Goal: Task Accomplishment & Management: Use online tool/utility

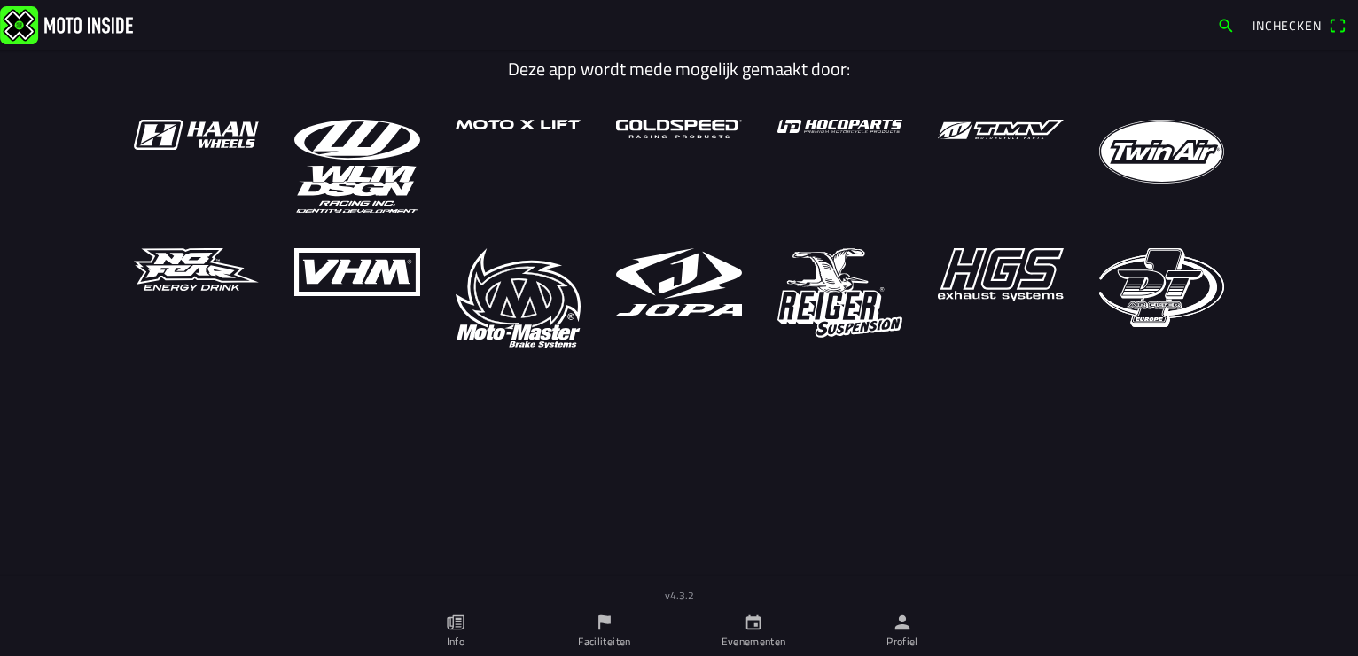
click at [755, 639] on ion-label "Evenementen" at bounding box center [753, 642] width 65 height 16
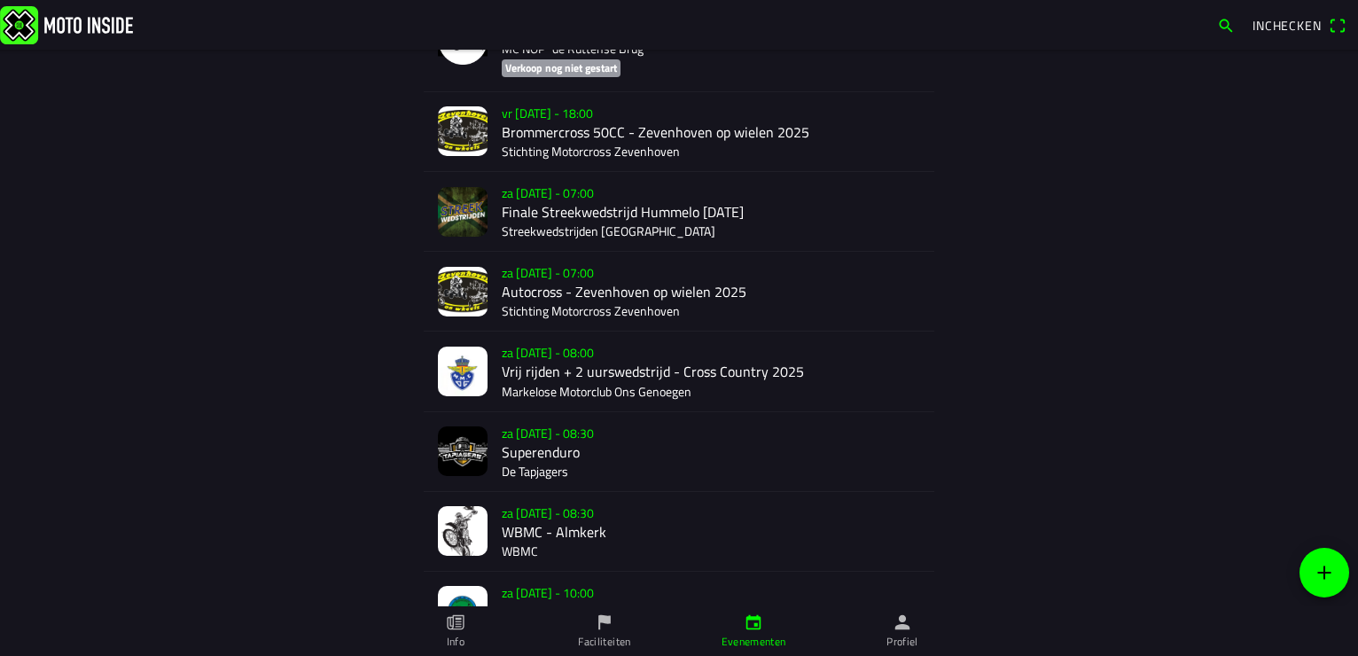
scroll to position [1684, 0]
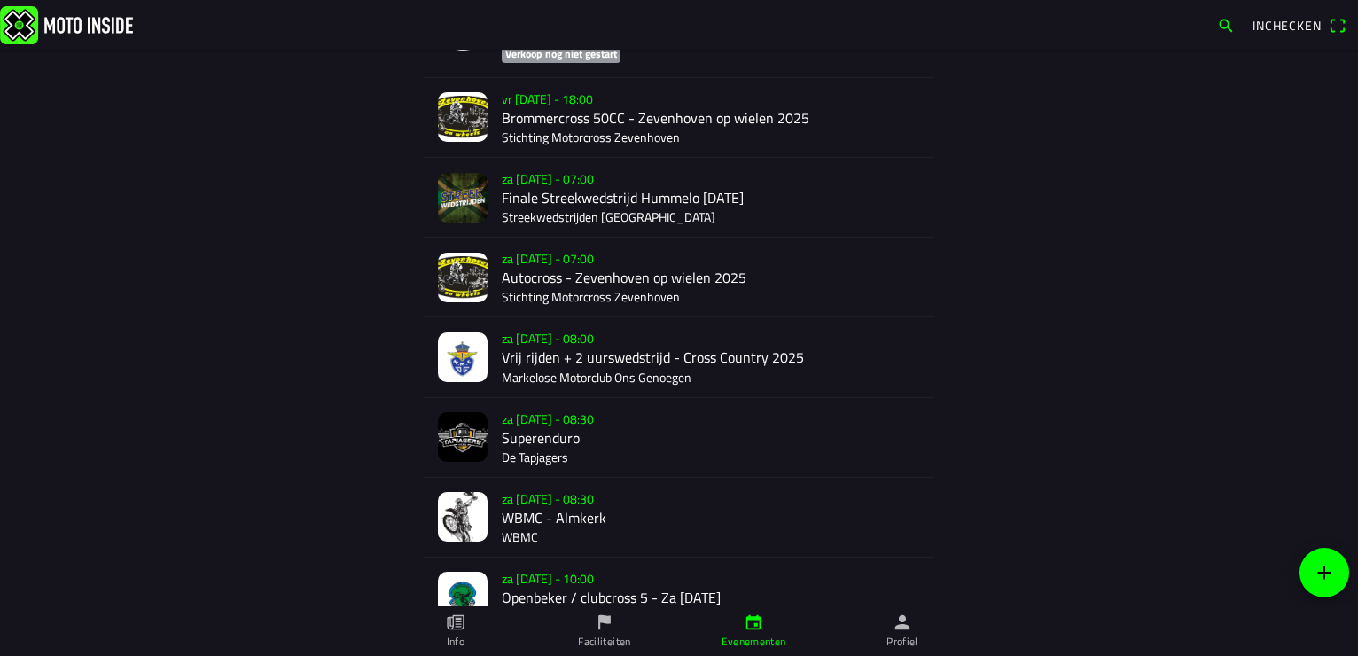
click at [552, 517] on div "za [DATE] - 08:30 WBMC - Almkerk WBMC" at bounding box center [711, 517] width 418 height 79
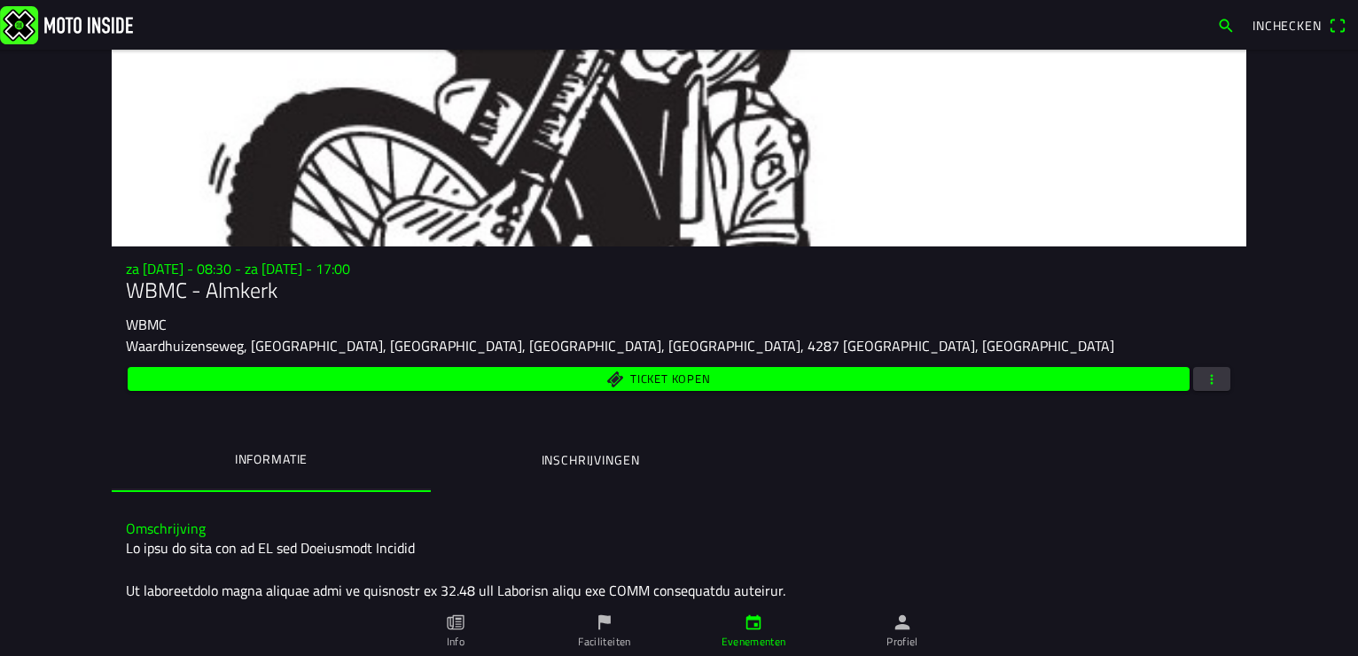
click at [1203, 376] on span "button" at bounding box center [1211, 379] width 16 height 24
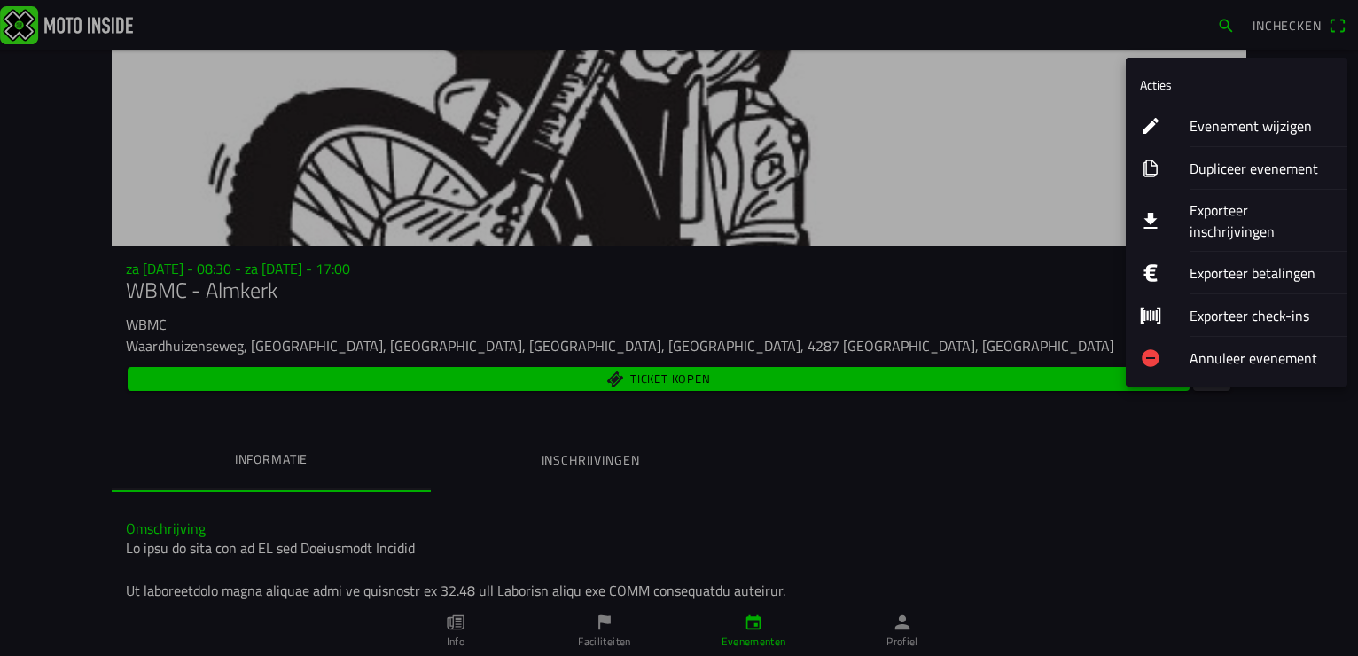
click at [1223, 209] on ion-label "Exporteer inschrijvingen" at bounding box center [1261, 220] width 144 height 43
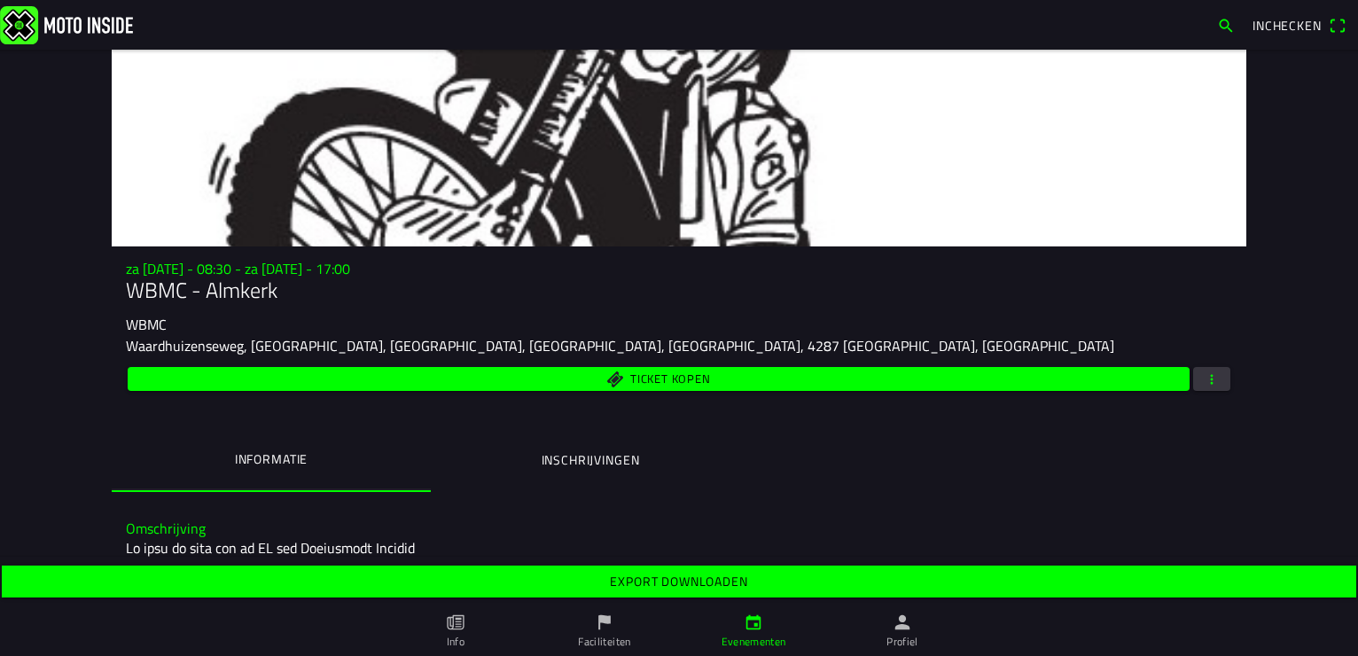
click at [790, 580] on span "Export downloaden" at bounding box center [678, 581] width 1327 height 32
click at [1209, 378] on span "button" at bounding box center [1211, 379] width 16 height 24
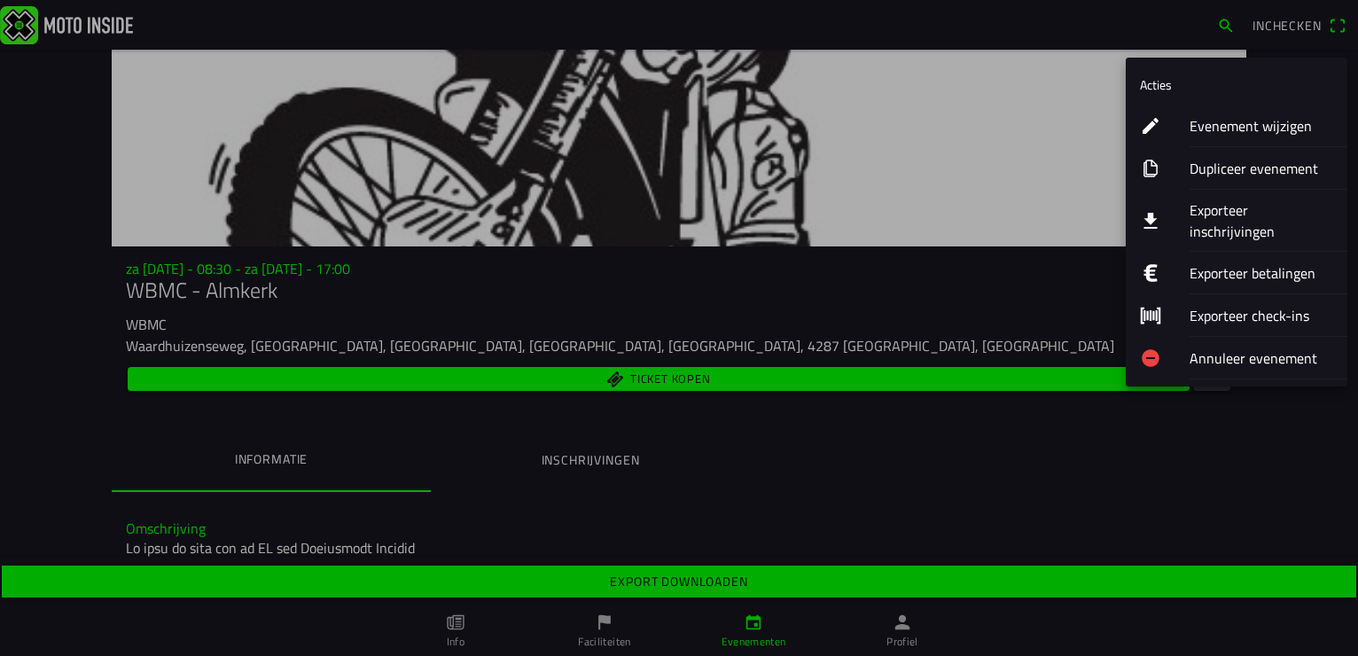
click at [1223, 262] on ion-label "Exporteer betalingen" at bounding box center [1261, 272] width 144 height 21
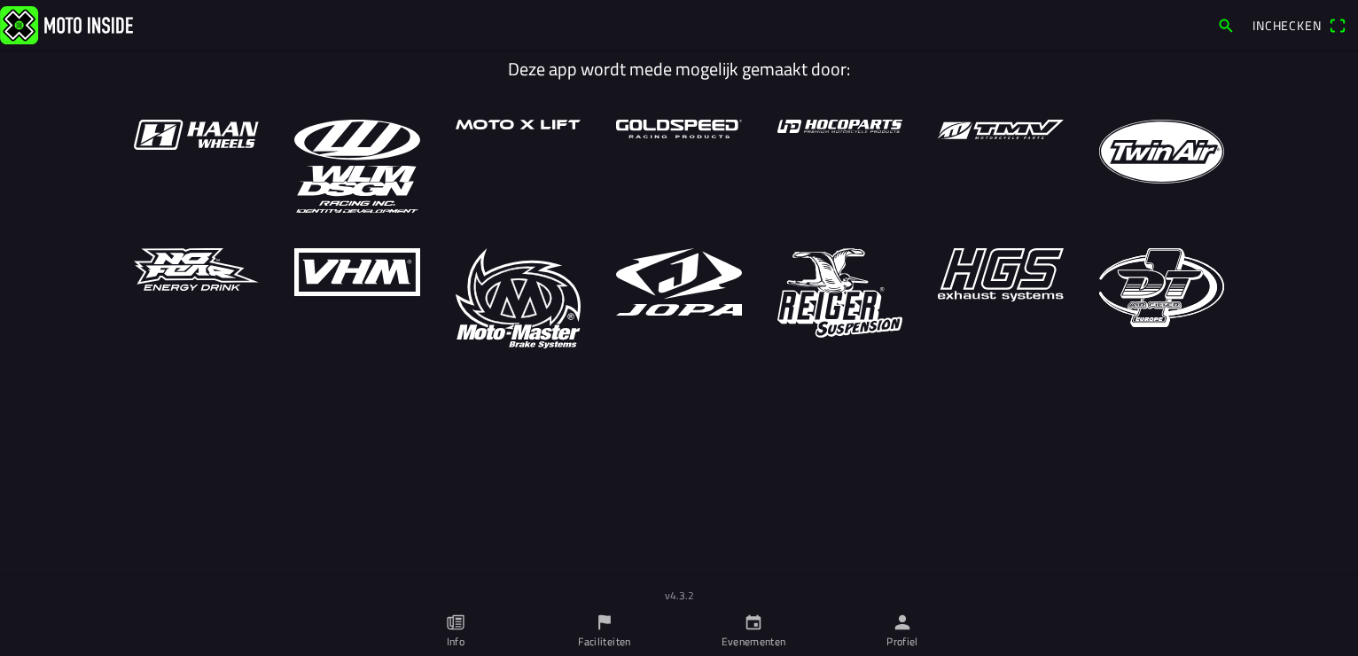
click at [748, 635] on ion-label "Evenementen" at bounding box center [753, 642] width 65 height 16
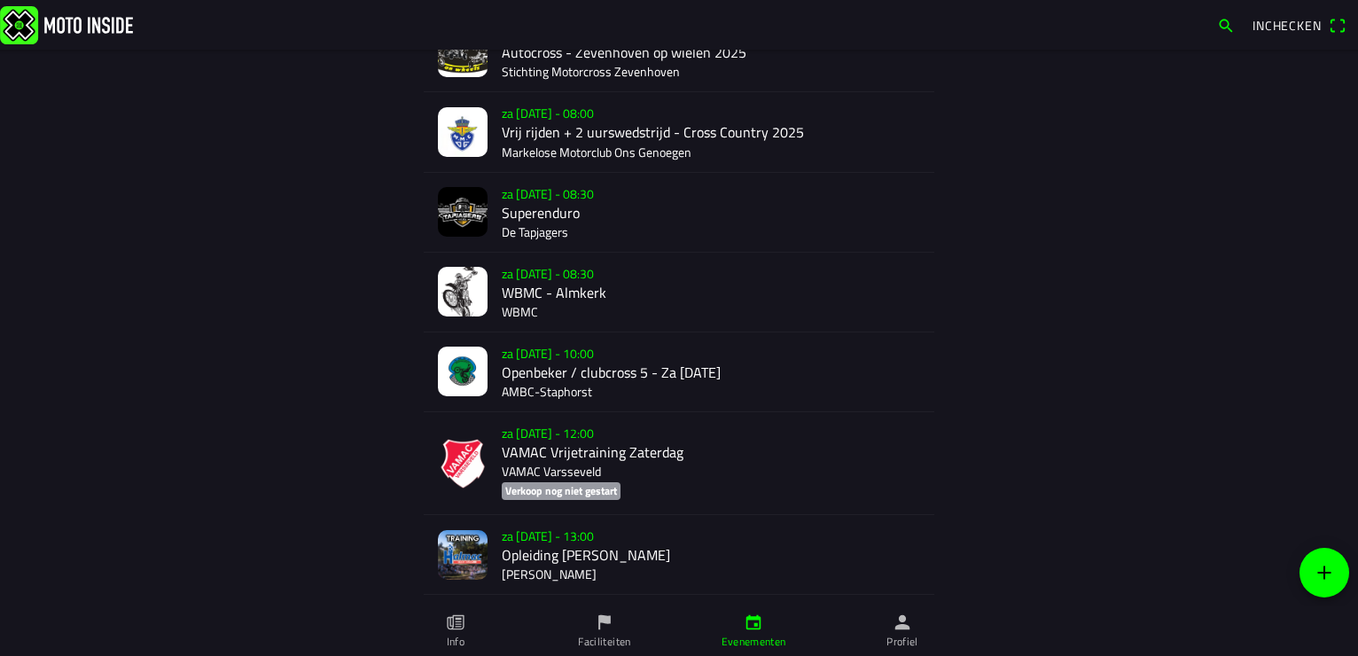
scroll to position [1950, 0]
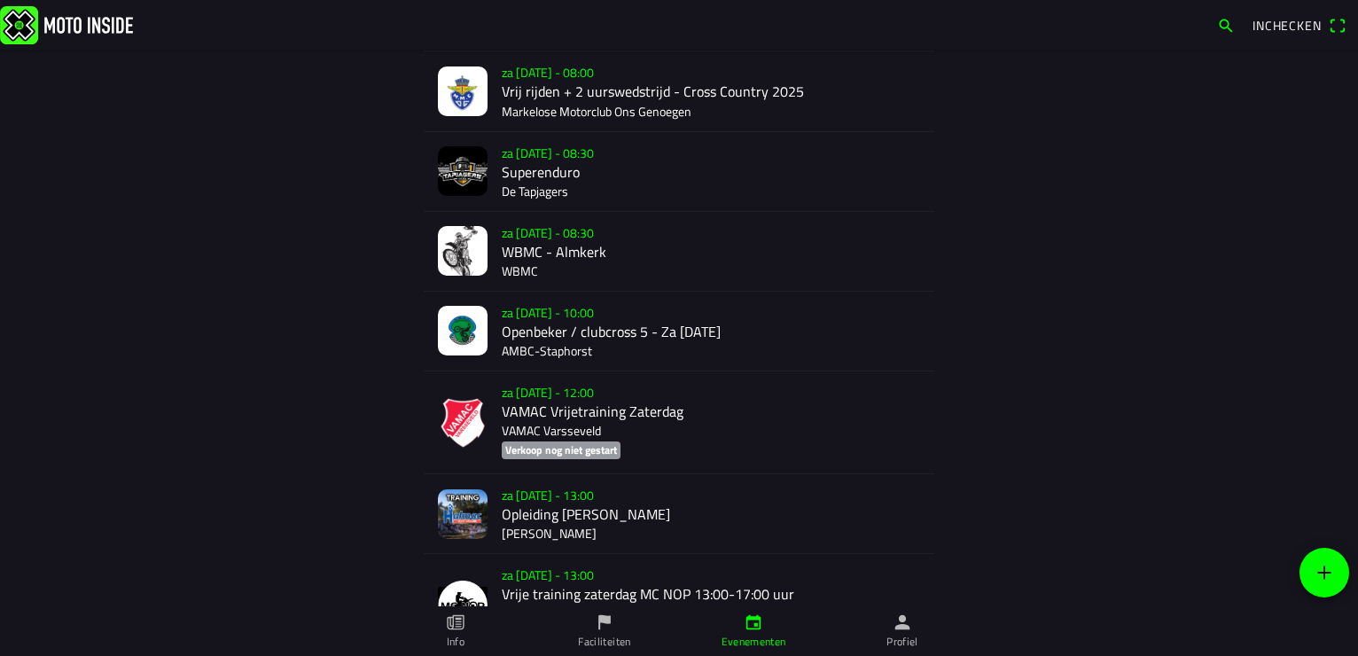
click at [553, 241] on div "za [DATE] - 08:30 WBMC - Almkerk WBMC" at bounding box center [711, 251] width 418 height 79
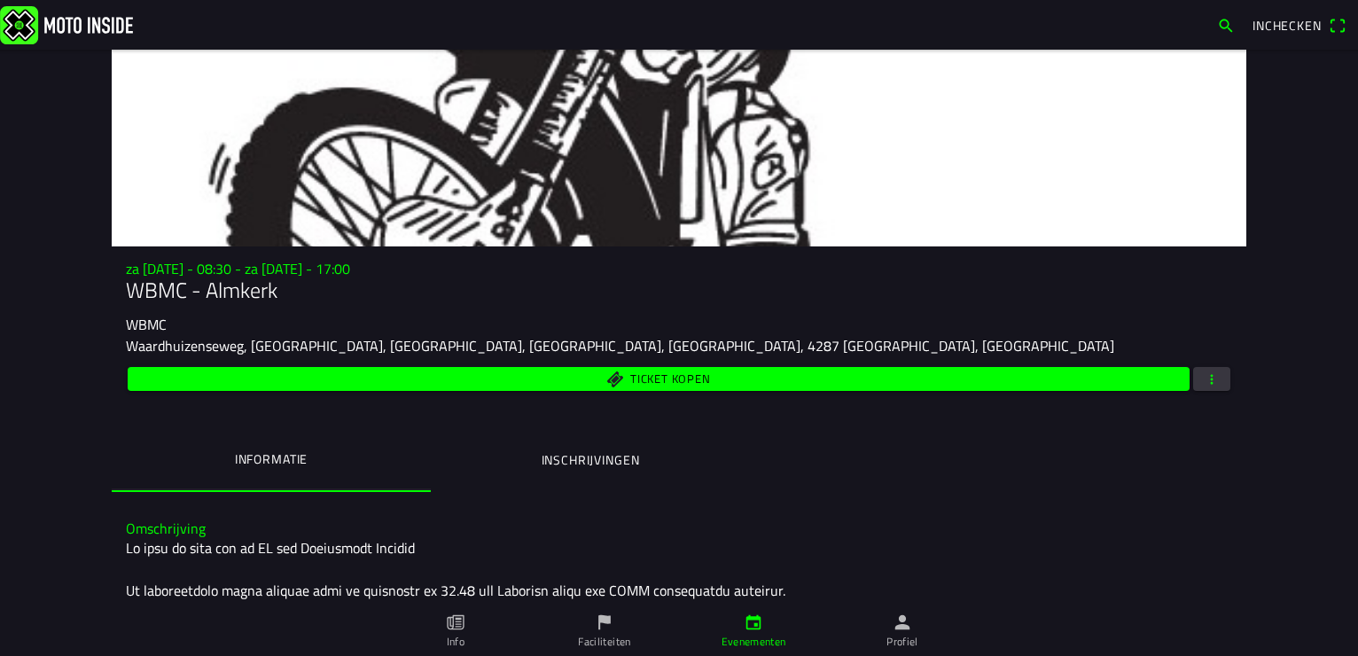
click at [1209, 378] on span "button" at bounding box center [1211, 379] width 16 height 24
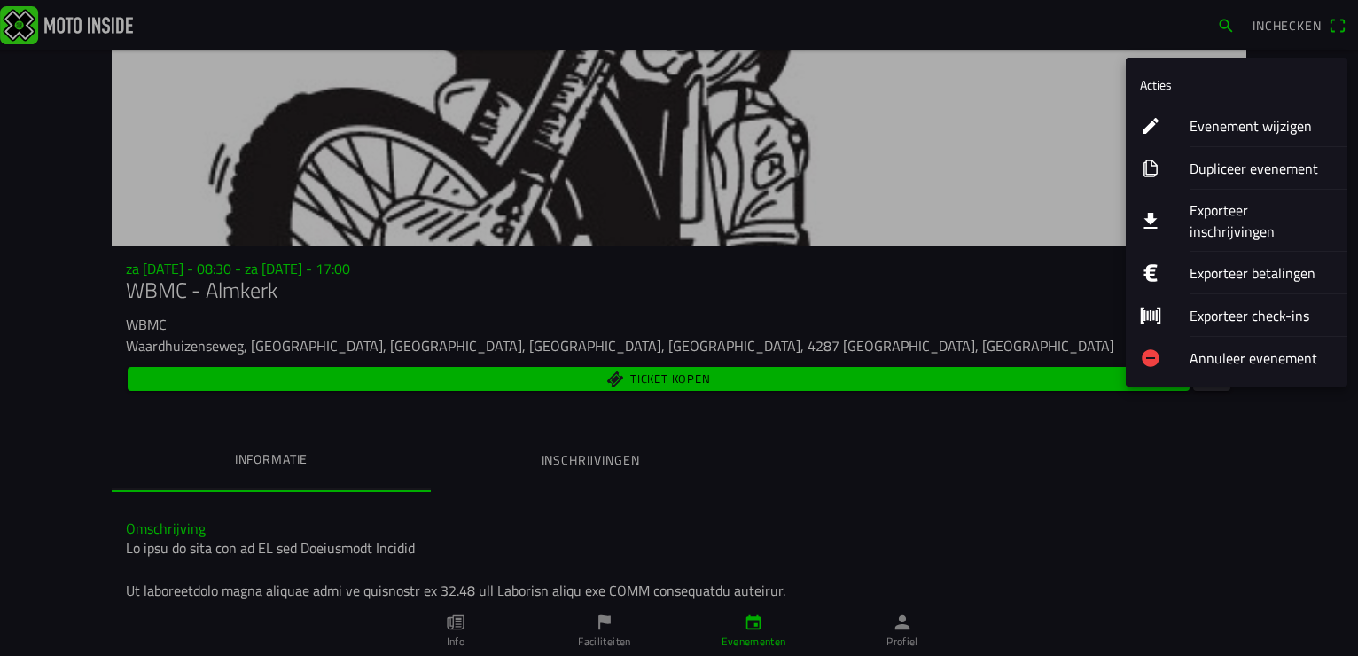
click at [1223, 262] on ion-label "Exporteer betalingen" at bounding box center [1261, 272] width 144 height 21
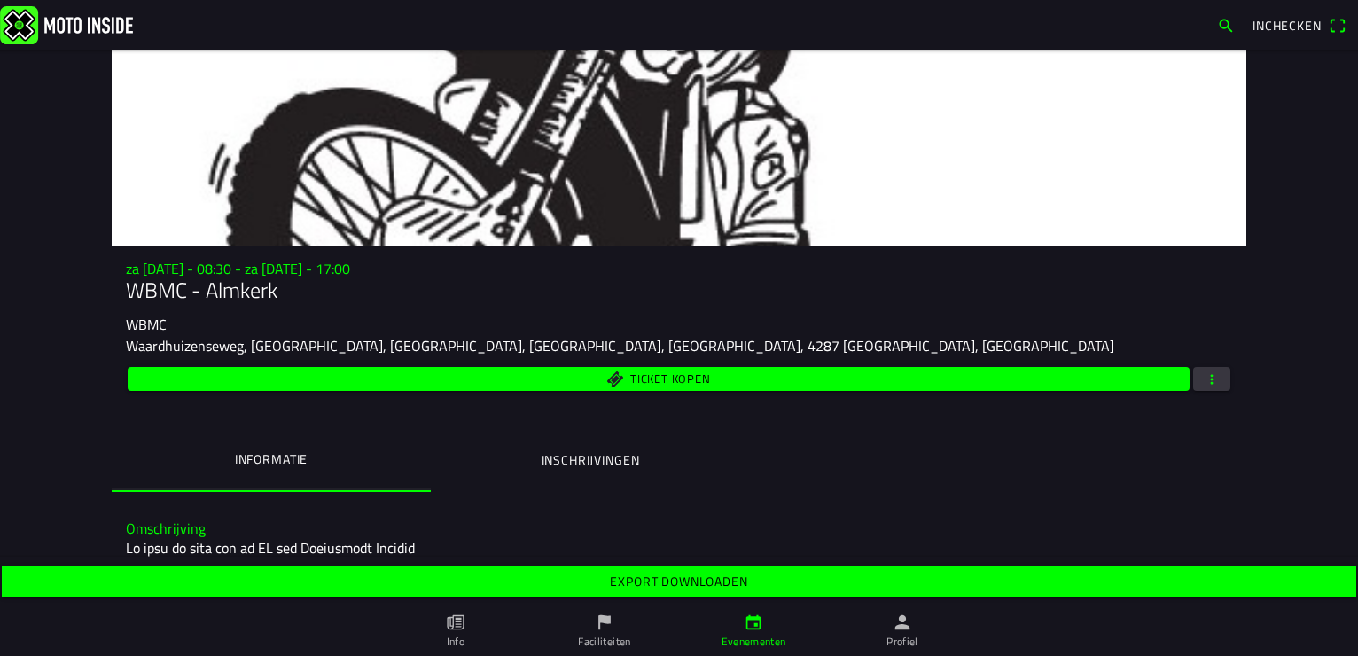
click at [1203, 377] on span "button" at bounding box center [1211, 379] width 16 height 24
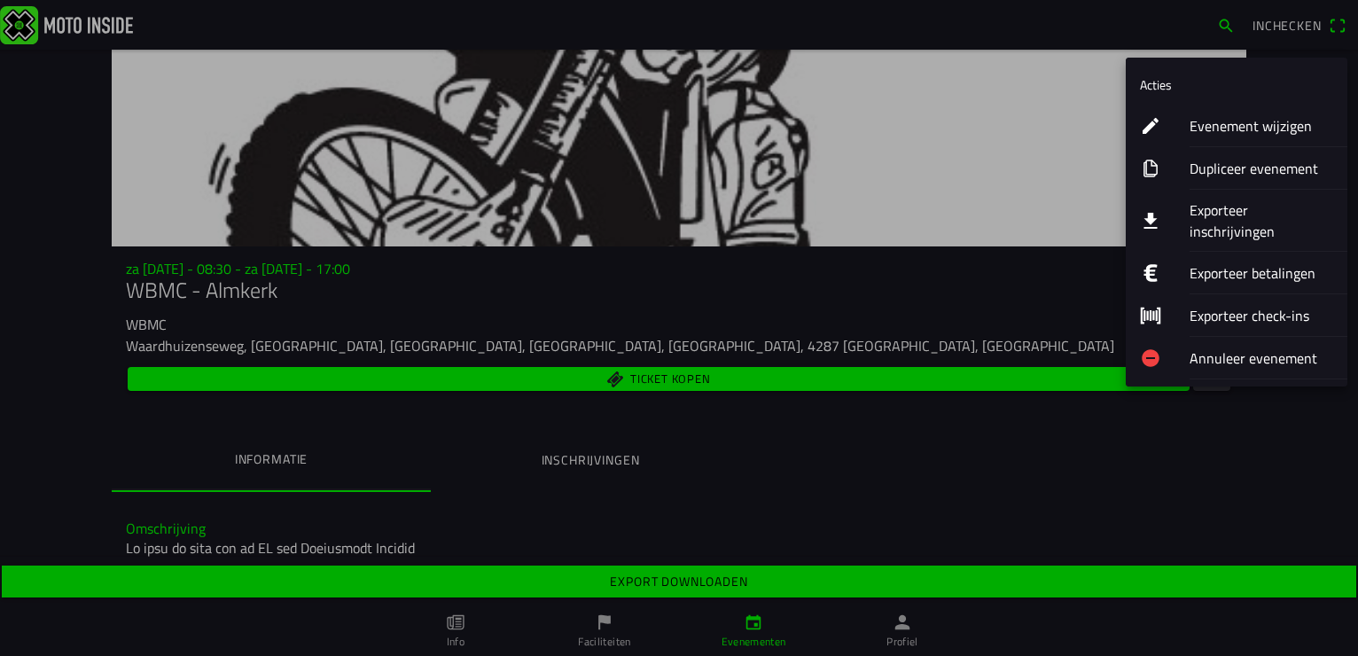
click at [1241, 305] on ion-label "Exporteer check-ins" at bounding box center [1261, 315] width 144 height 21
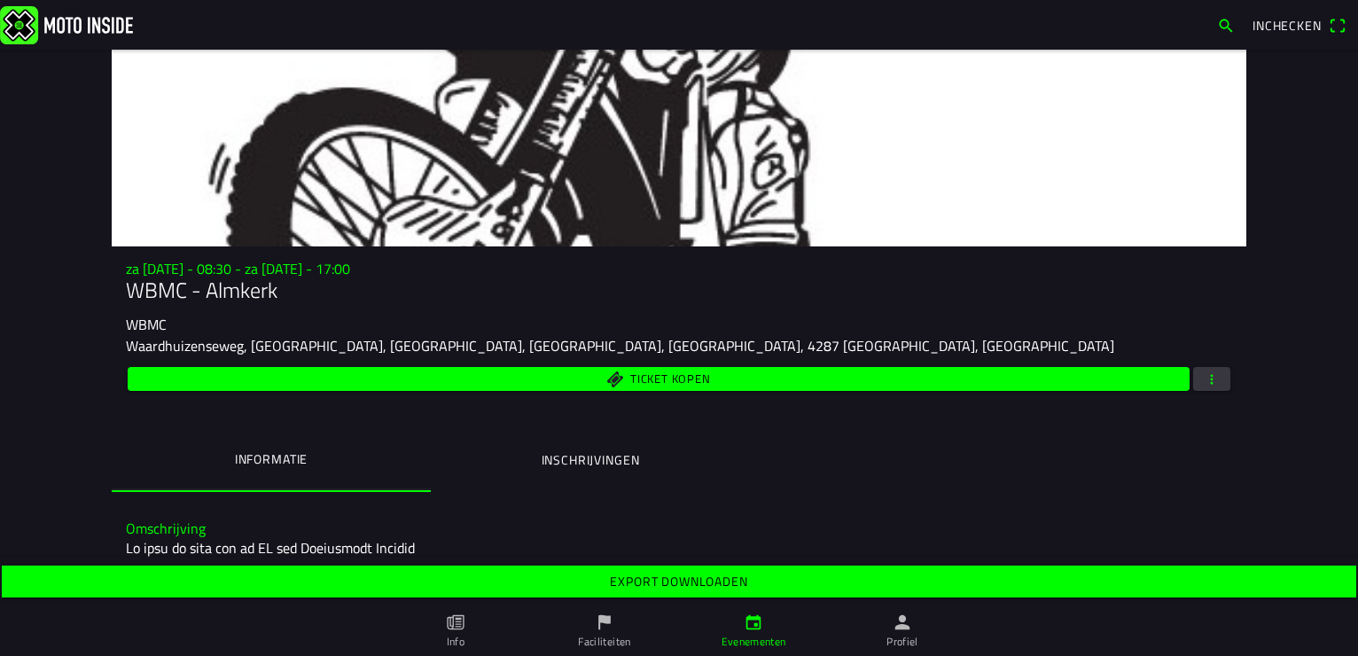
click at [1205, 375] on span "button" at bounding box center [1211, 379] width 16 height 24
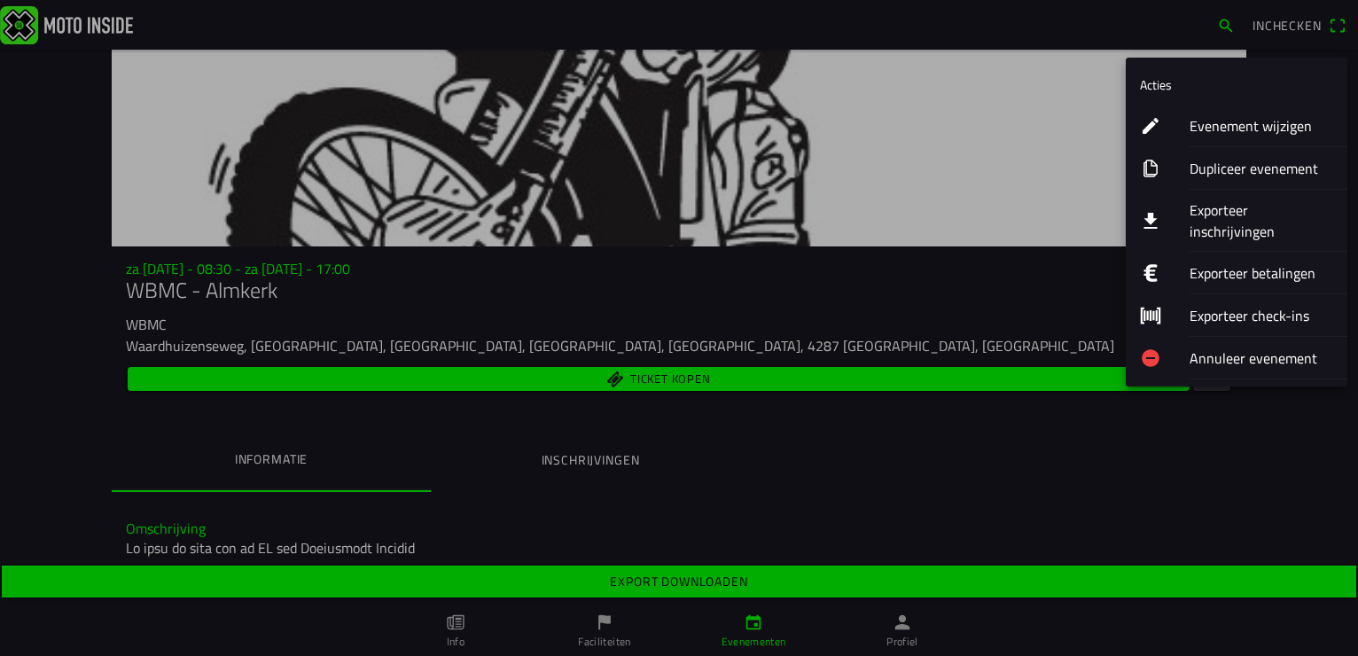
click at [1235, 210] on ion-label "Exporteer inschrijvingen" at bounding box center [1261, 220] width 144 height 43
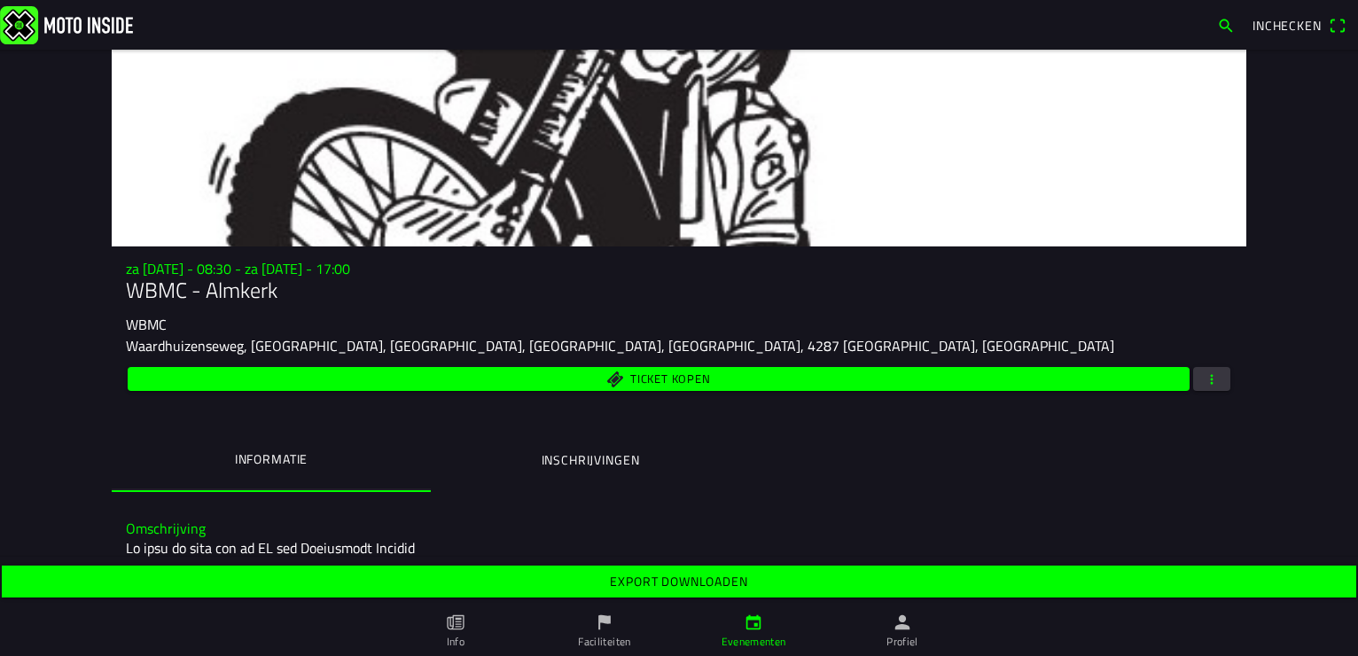
click at [0, 0] on slot "Export downloaden" at bounding box center [0, 0] width 0 height 0
